Goal: Find specific page/section: Find specific page/section

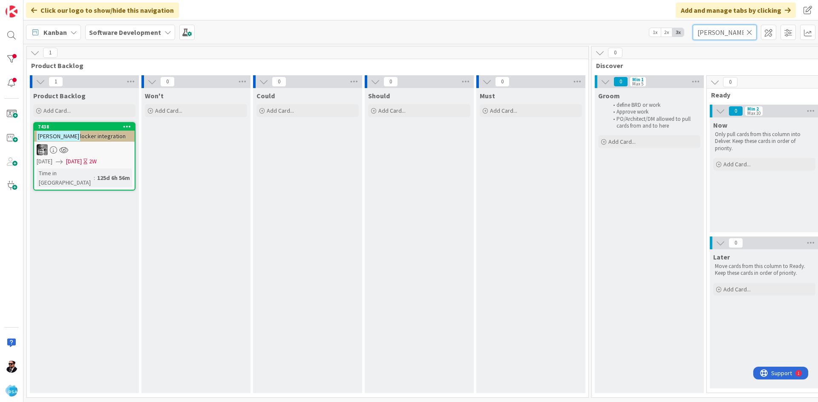
click at [720, 28] on input "[PERSON_NAME]" at bounding box center [724, 32] width 64 height 15
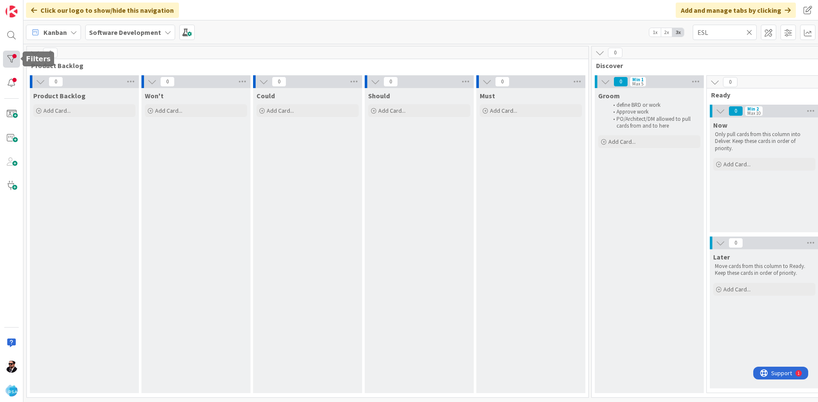
click at [17, 61] on div at bounding box center [11, 59] width 17 height 17
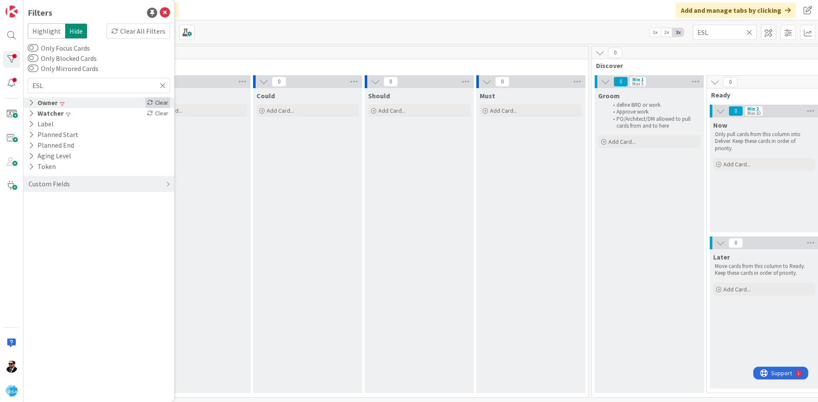
click at [160, 101] on div "Clear" at bounding box center [157, 103] width 25 height 11
click at [159, 110] on div "Clear" at bounding box center [157, 113] width 25 height 11
click at [731, 40] on div "Kanban Software Development 1x 2x 3x ESL" at bounding box center [420, 31] width 794 height 23
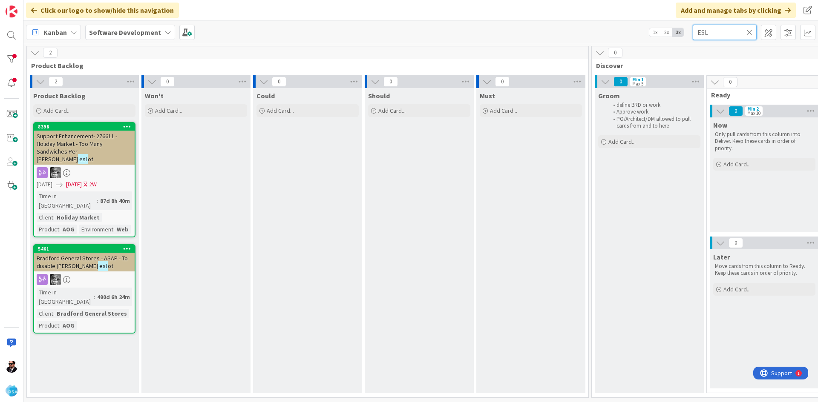
click at [727, 34] on input "ESL" at bounding box center [724, 32] width 64 height 15
click at [713, 31] on input "ESL" at bounding box center [724, 32] width 64 height 15
type input "Aperion"
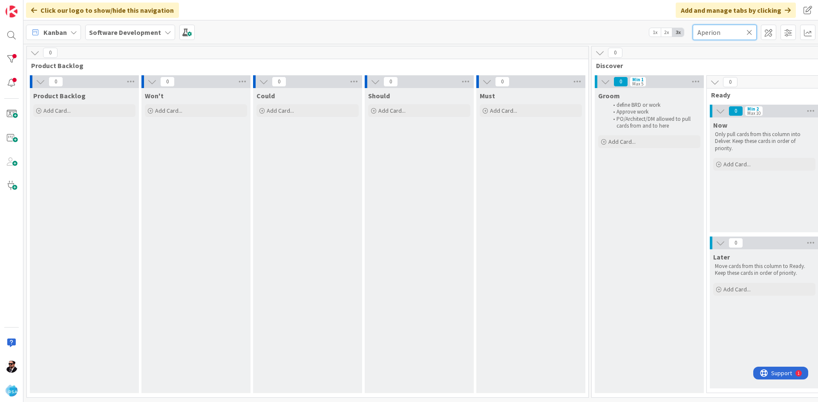
click at [713, 31] on input "Aperion" at bounding box center [724, 32] width 64 height 15
